Goal: Use online tool/utility: Utilize a website feature to perform a specific function

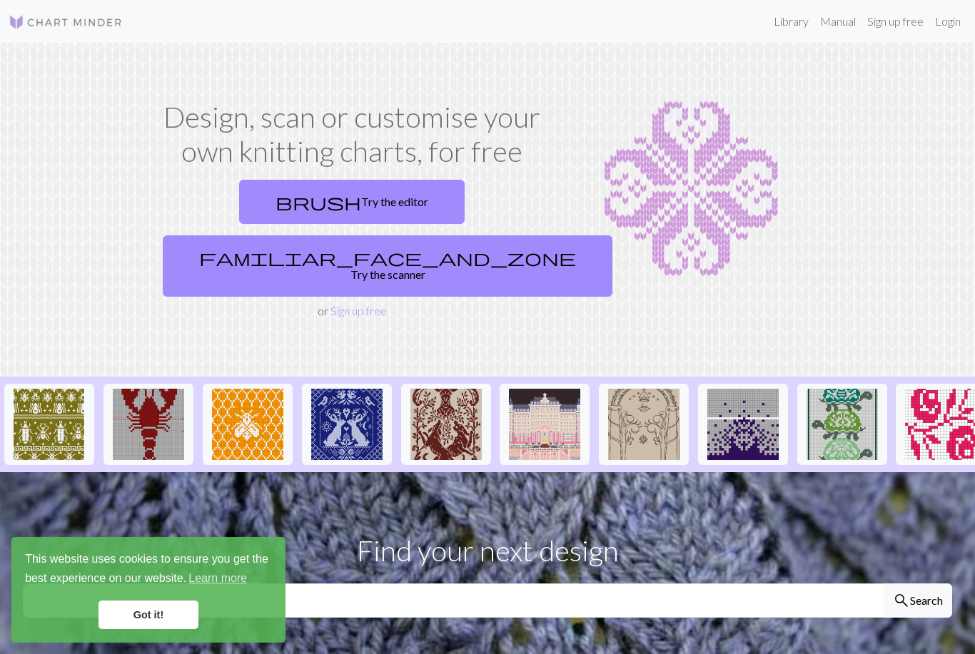
click at [401, 248] on span "familiar_face_and_zone" at bounding box center [387, 258] width 377 height 20
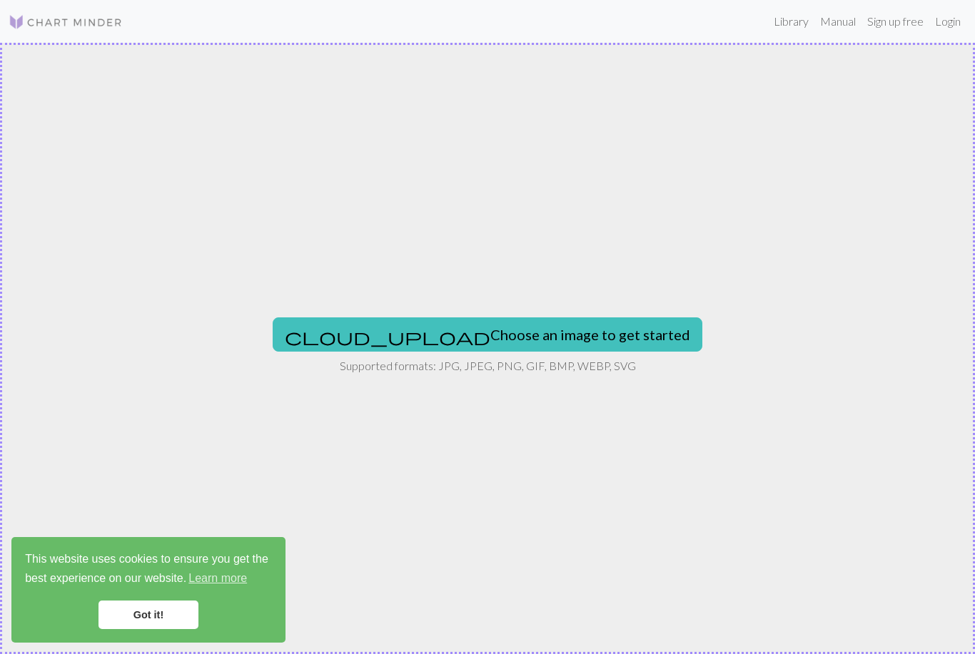
click at [377, 322] on button "cloud_upload Choose an image to get started" at bounding box center [488, 335] width 430 height 34
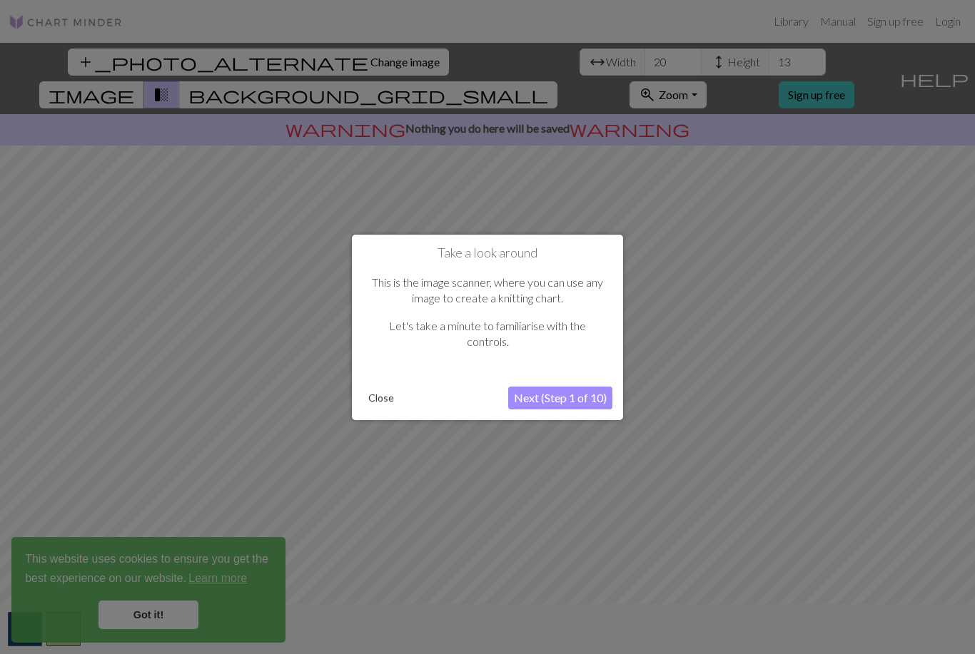
click at [552, 391] on button "Next (Step 1 of 10)" at bounding box center [560, 398] width 104 height 23
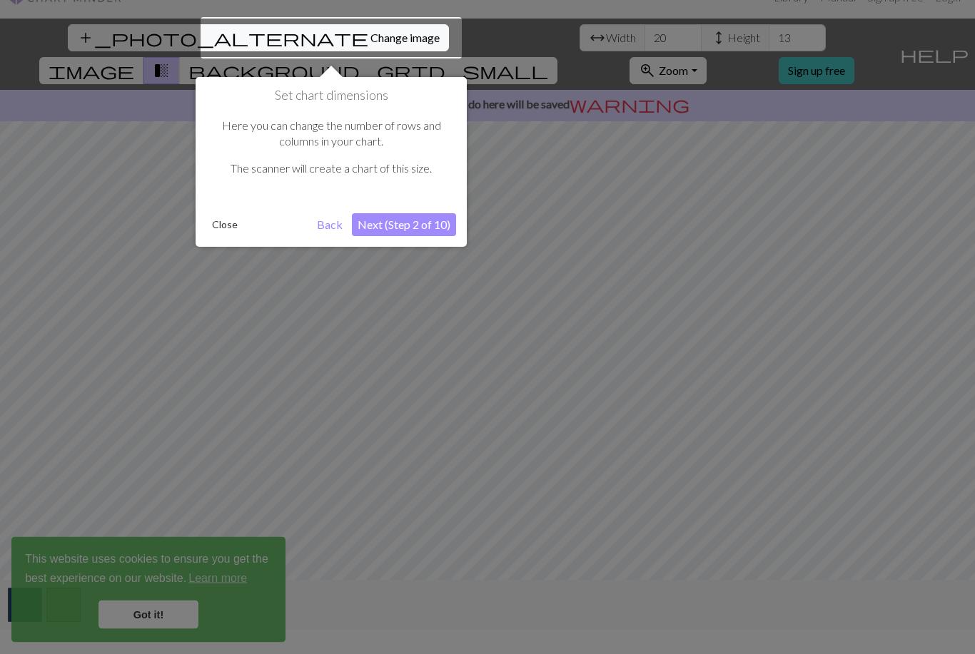
scroll to position [27, 0]
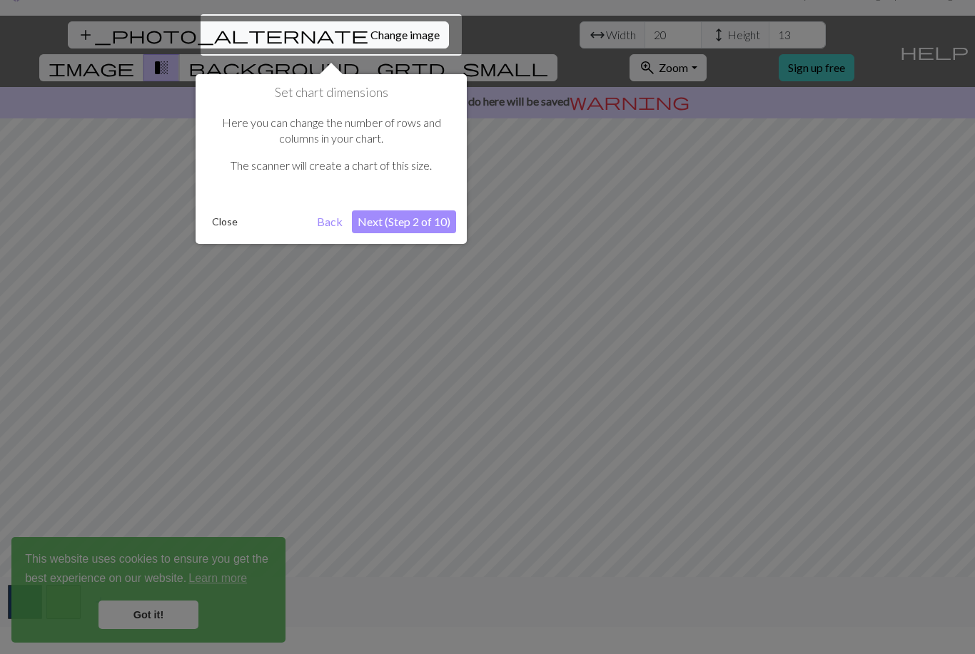
click at [404, 214] on button "Next (Step 2 of 10)" at bounding box center [404, 222] width 104 height 23
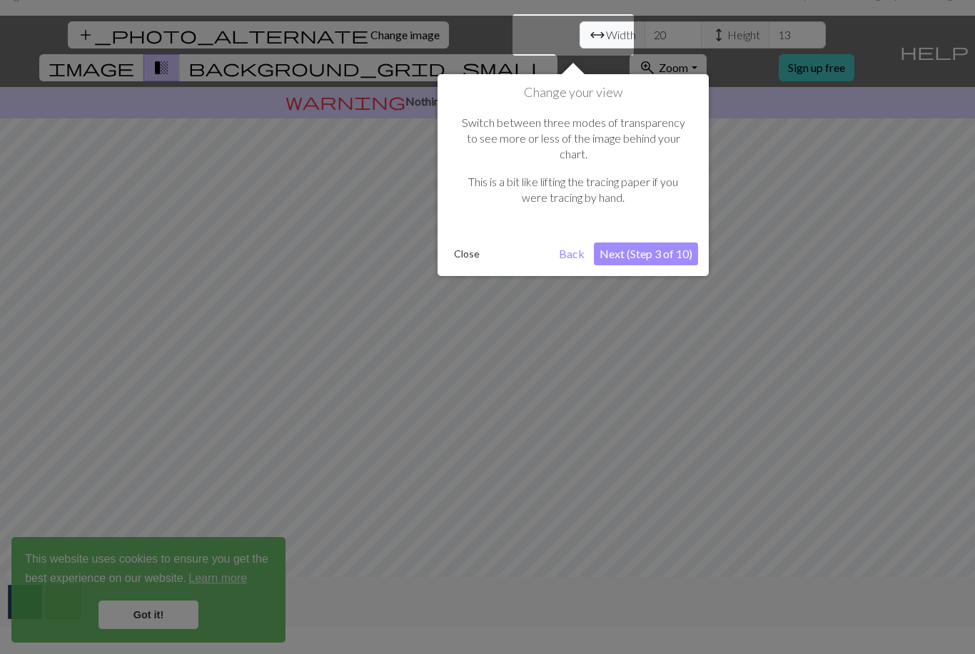
click at [624, 243] on button "Next (Step 3 of 10)" at bounding box center [646, 254] width 104 height 23
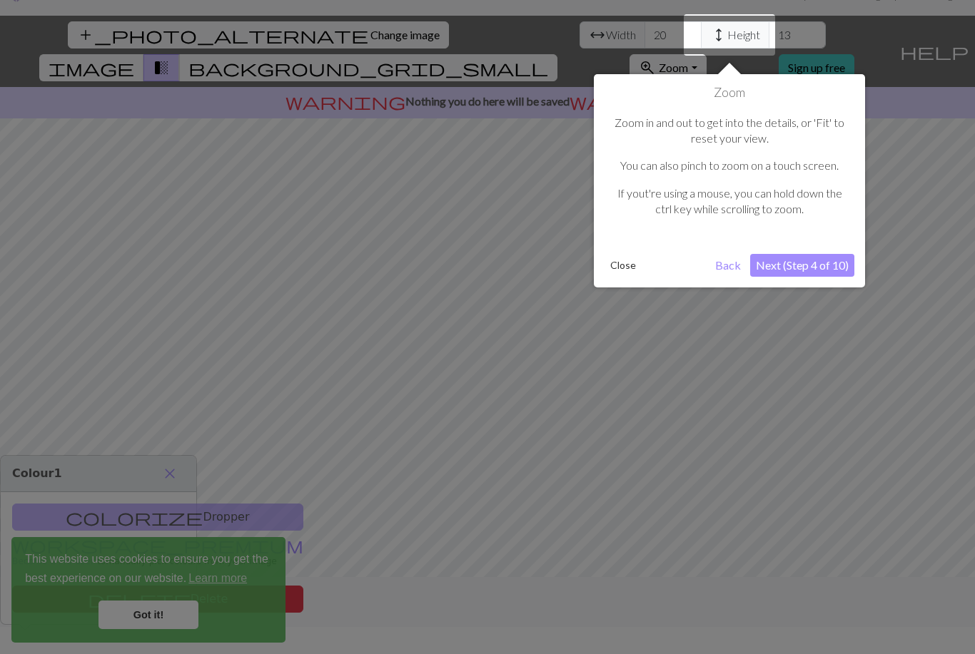
click at [784, 255] on button "Next (Step 4 of 10)" at bounding box center [802, 265] width 104 height 23
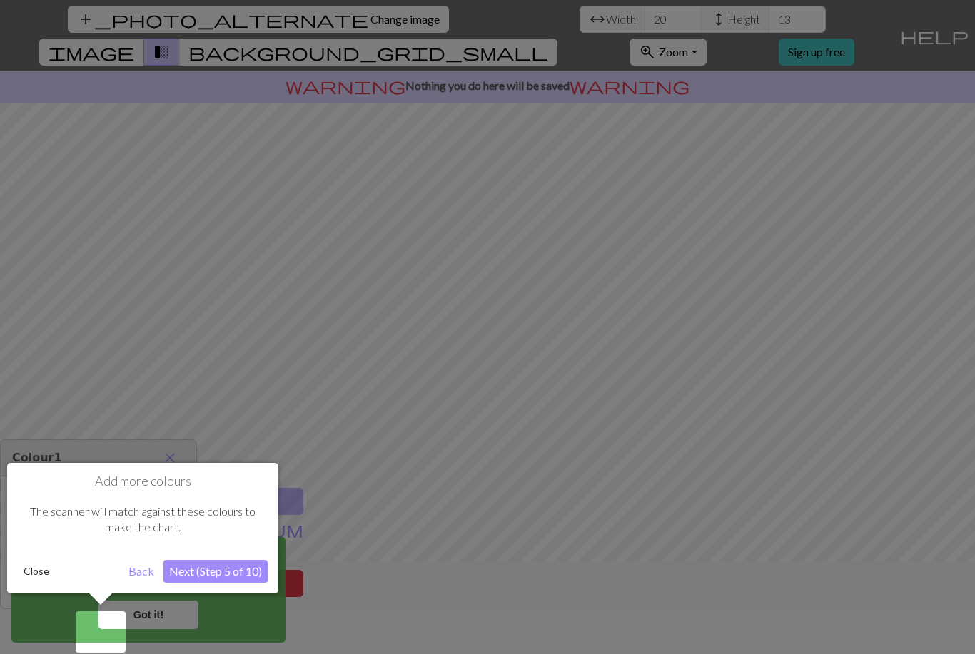
scroll to position [46, 0]
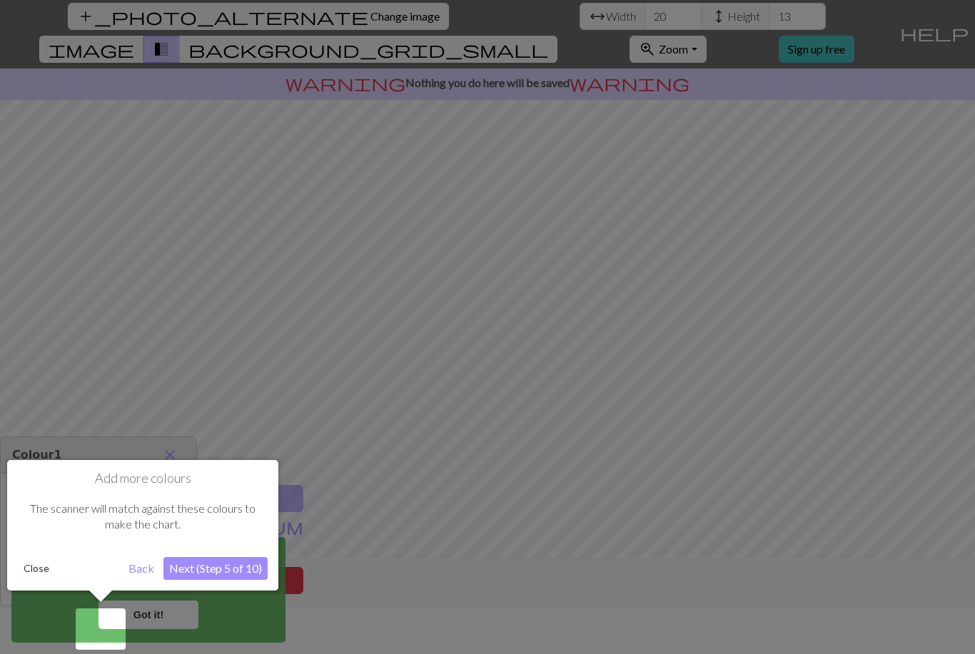
click at [241, 563] on button "Next (Step 5 of 10)" at bounding box center [215, 568] width 104 height 23
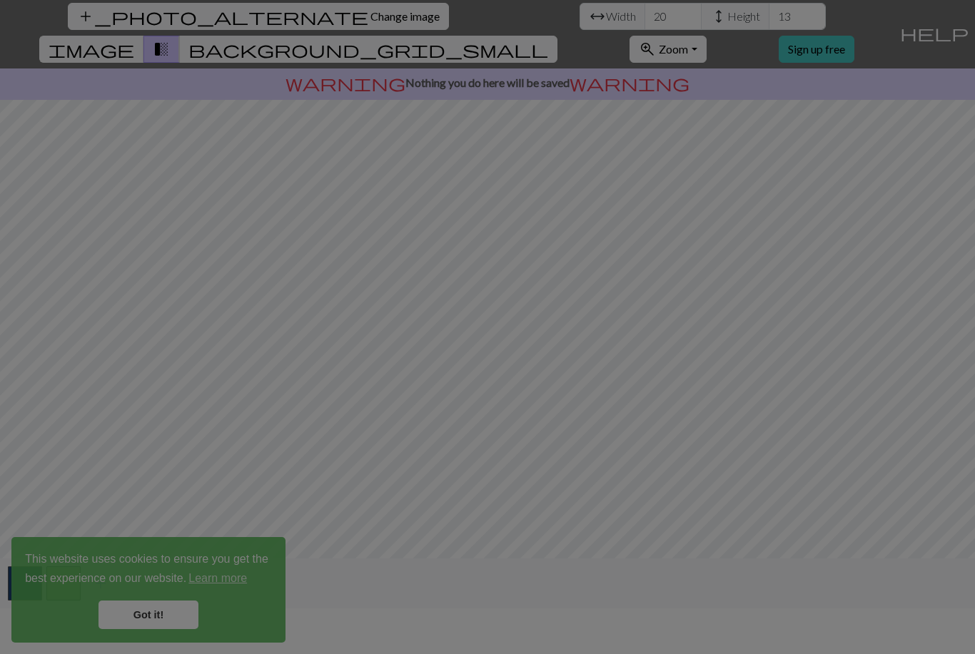
click at [181, 611] on div at bounding box center [487, 304] width 975 height 700
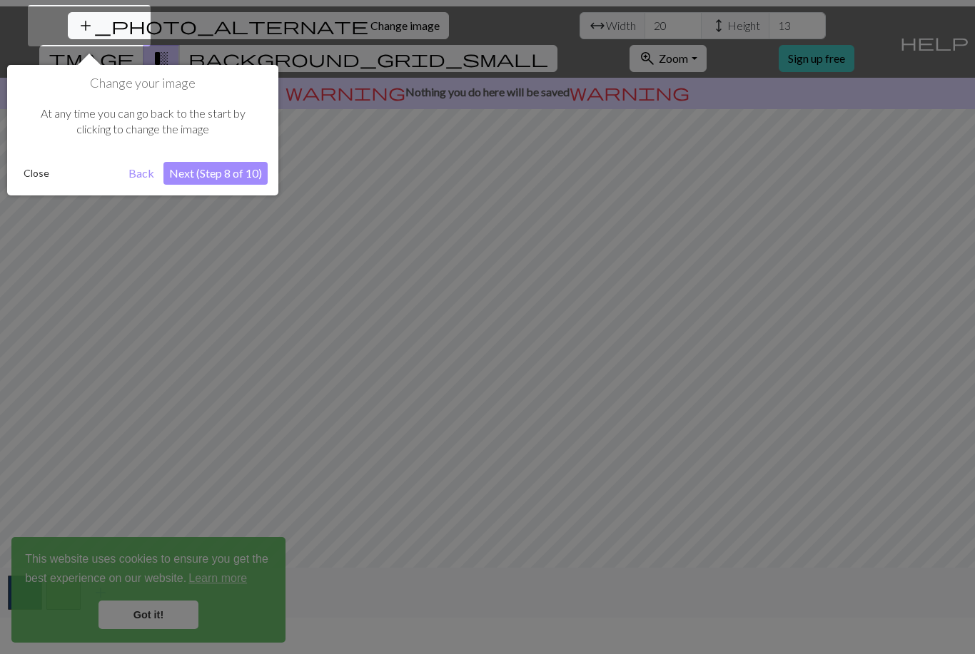
scroll to position [27, 0]
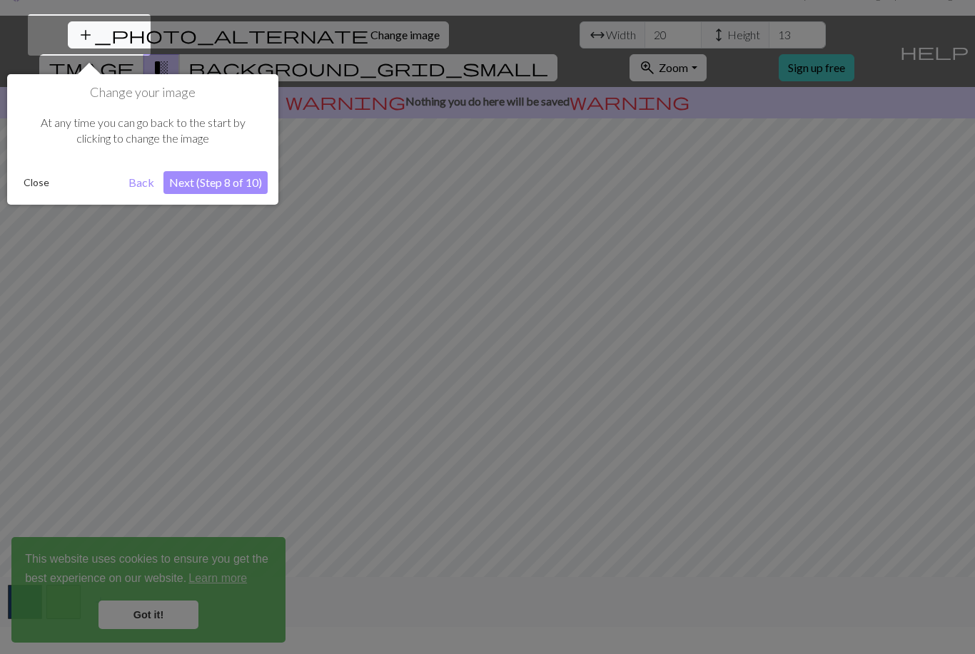
click at [193, 181] on button "Next (Step 8 of 10)" at bounding box center [215, 182] width 104 height 23
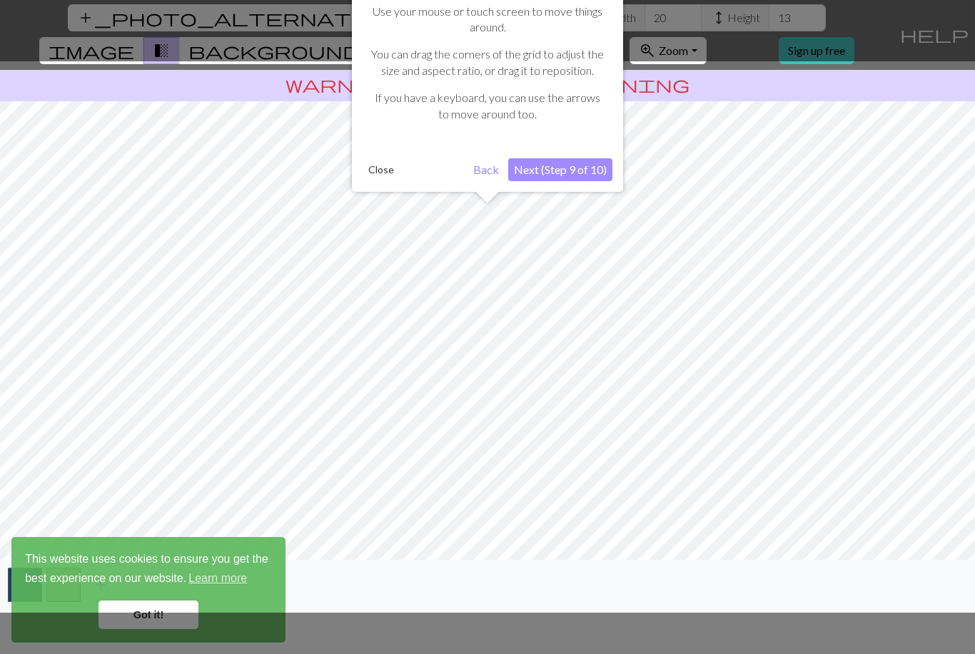
scroll to position [46, 0]
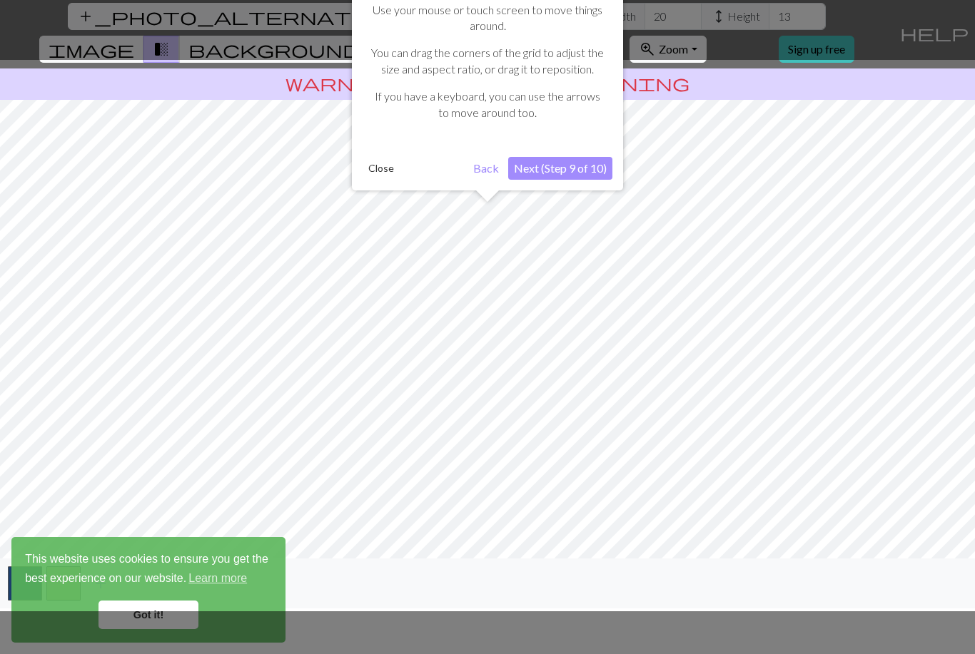
click at [542, 148] on div "Make your adjustments Use your mouse or touch screen to move things around. You…" at bounding box center [487, 75] width 271 height 229
click at [550, 169] on button "Next (Step 9 of 10)" at bounding box center [560, 168] width 104 height 23
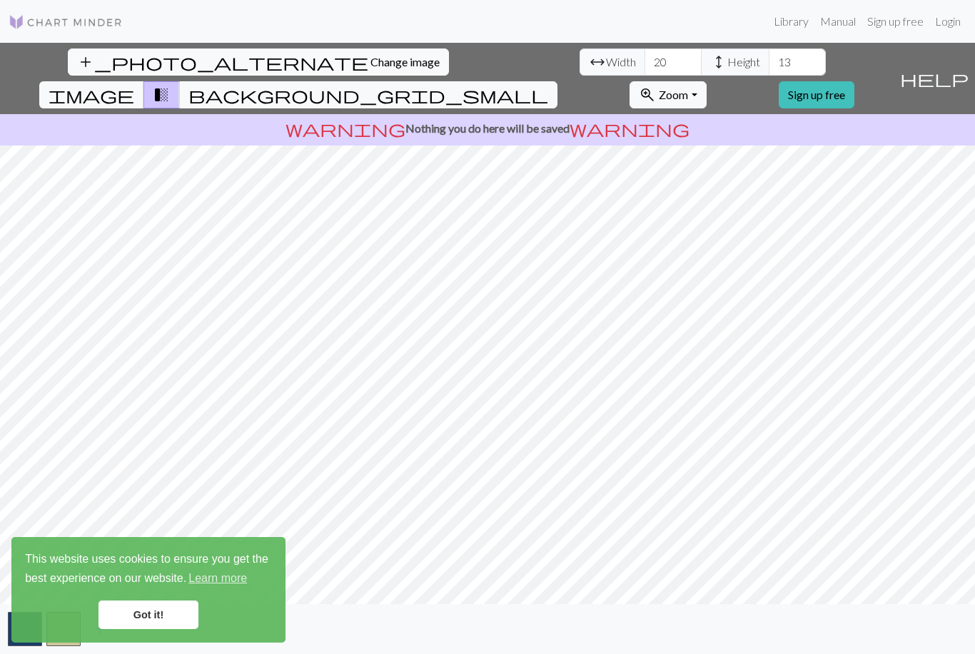
click at [152, 613] on link "Got it!" at bounding box center [148, 615] width 100 height 29
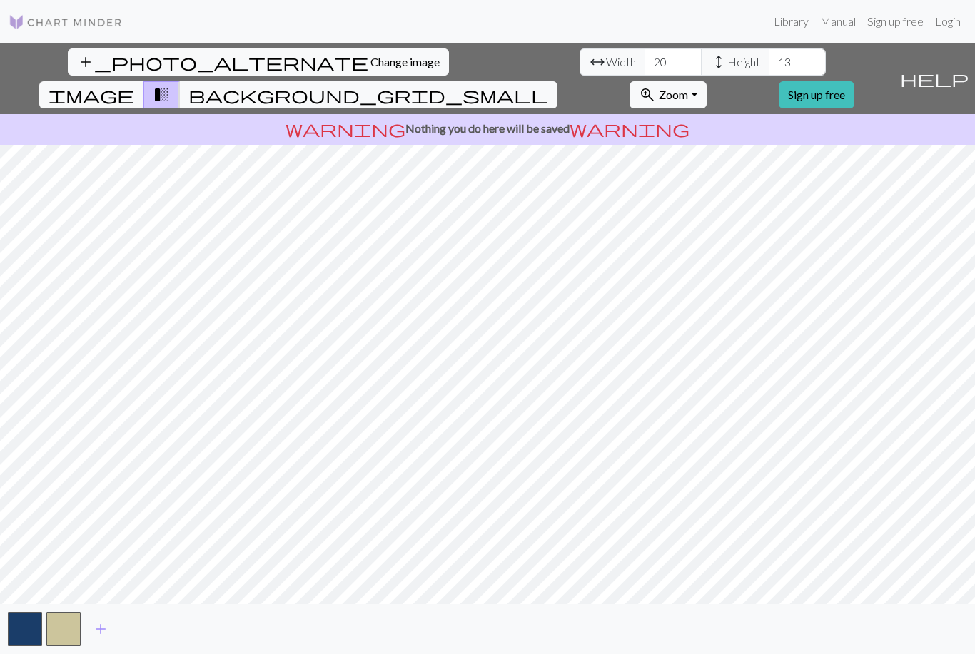
click at [134, 85] on span "image" at bounding box center [92, 95] width 86 height 20
click at [644, 49] on input "20" at bounding box center [672, 62] width 57 height 27
type input "2"
click at [548, 85] on span "background_grid_small" at bounding box center [368, 95] width 360 height 20
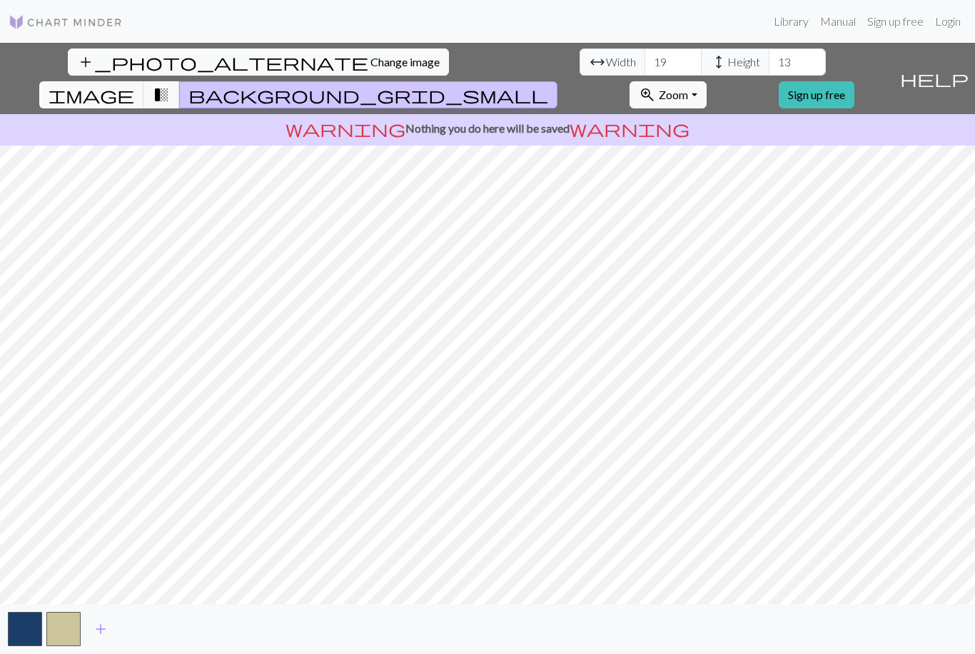
click at [170, 85] on span "transition_fade" at bounding box center [161, 95] width 17 height 20
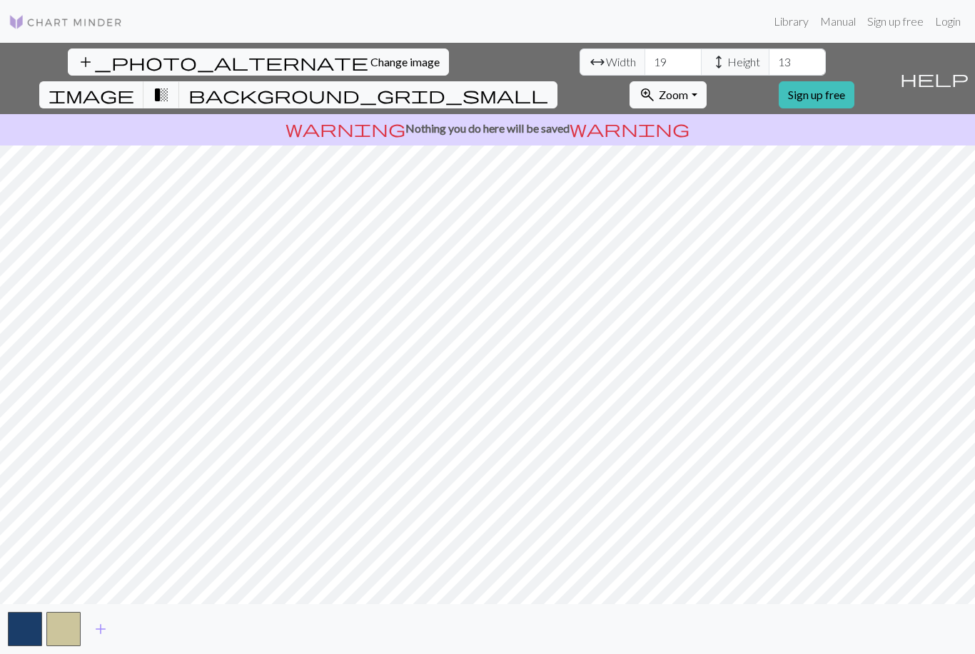
click at [58, 644] on button "button" at bounding box center [63, 629] width 34 height 34
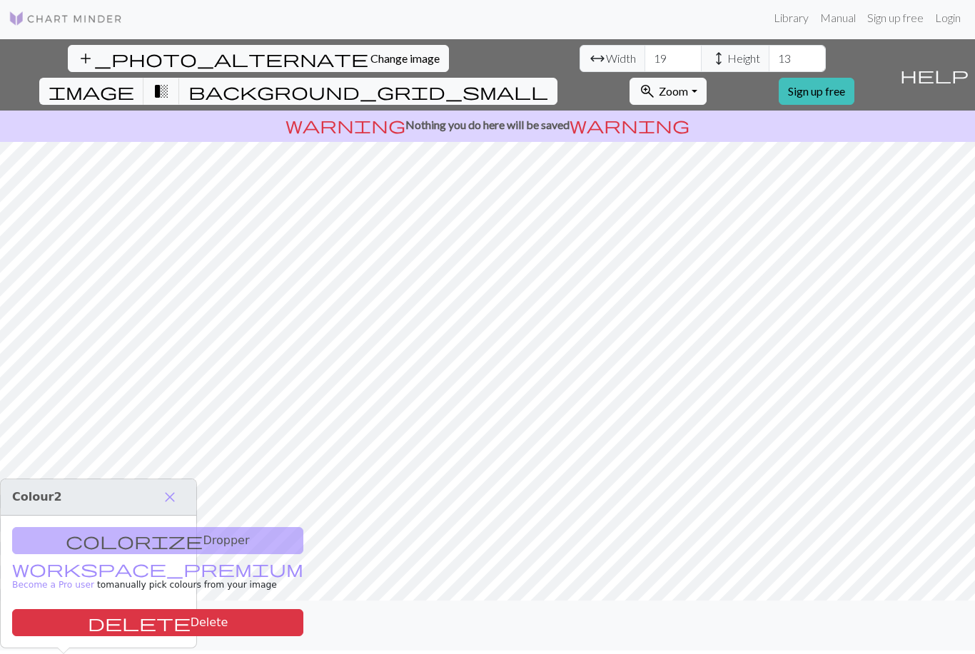
click at [163, 487] on span "close" at bounding box center [169, 497] width 17 height 20
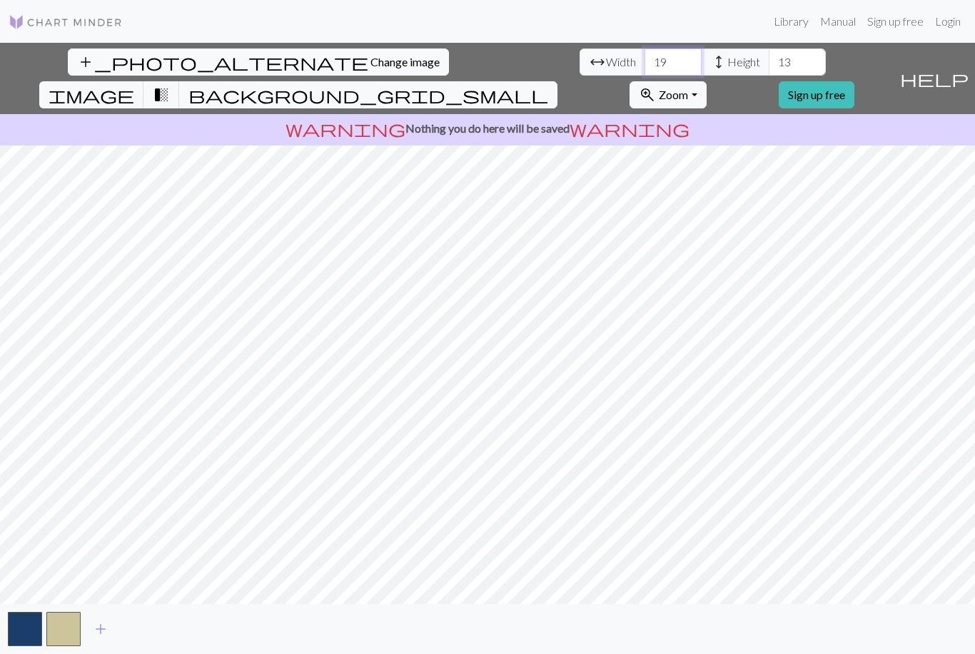
click at [644, 49] on input "19" at bounding box center [672, 62] width 57 height 27
type input "1"
type input "4"
type input "50"
click at [769, 49] on input "13" at bounding box center [797, 62] width 57 height 27
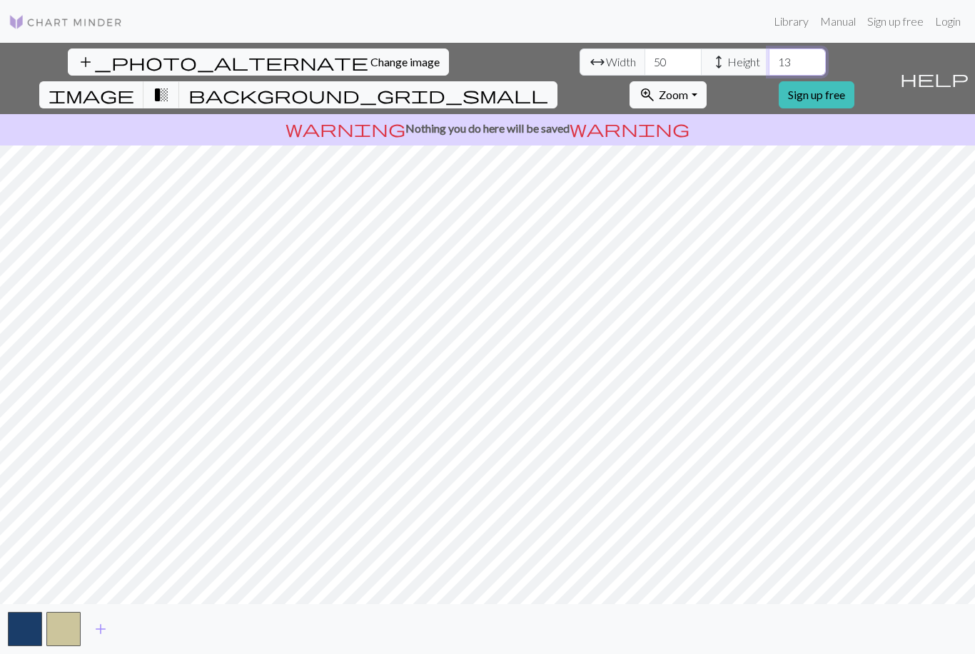
type input "1"
type input "50"
click at [134, 85] on span "image" at bounding box center [92, 95] width 86 height 20
click at [644, 49] on input "50" at bounding box center [672, 62] width 57 height 27
type input "5"
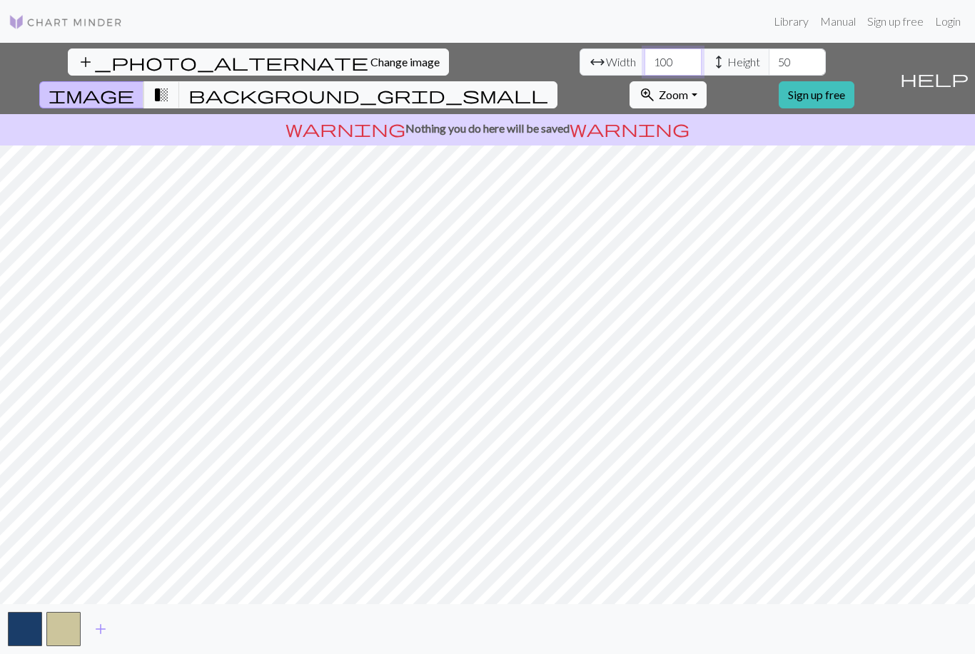
type input "100"
click at [769, 49] on input "50" at bounding box center [797, 62] width 57 height 27
type input "5"
type input "100"
click at [20, 629] on button "button" at bounding box center [25, 629] width 34 height 34
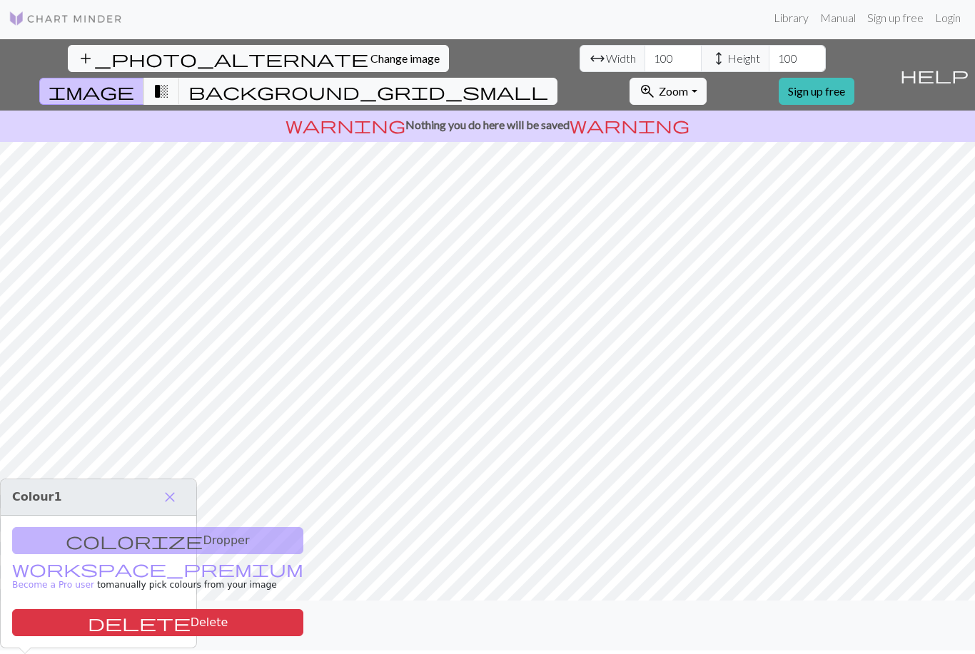
click at [163, 487] on span "close" at bounding box center [169, 497] width 17 height 20
